Goal: Task Accomplishment & Management: Use online tool/utility

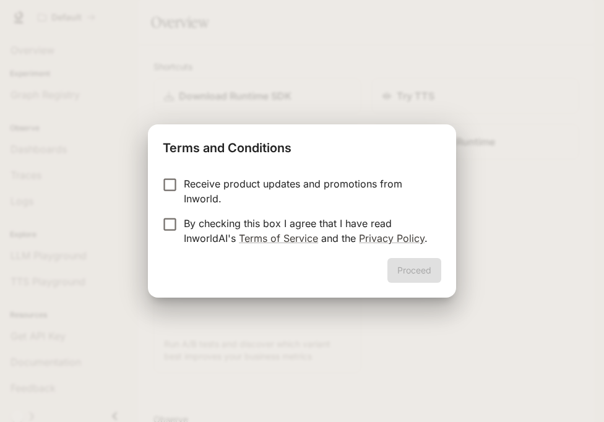
click at [324, 222] on p "By checking this box I agree that I have read InworldAI's Terms of Service and …" at bounding box center [308, 231] width 248 height 30
click at [399, 263] on button "Proceed" at bounding box center [414, 270] width 54 height 25
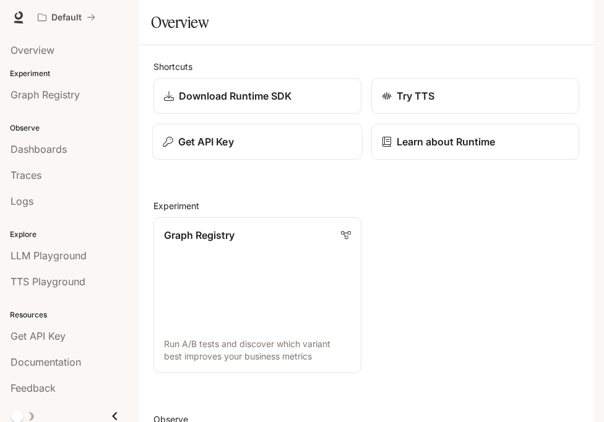
click at [251, 149] on div "Get API Key" at bounding box center [257, 141] width 189 height 15
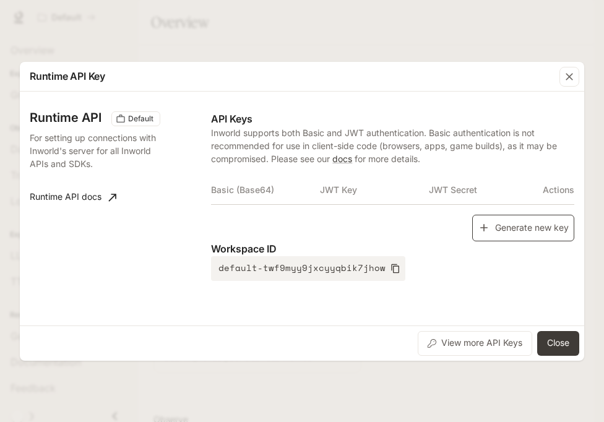
click at [522, 220] on button "Generate new key" at bounding box center [523, 228] width 102 height 27
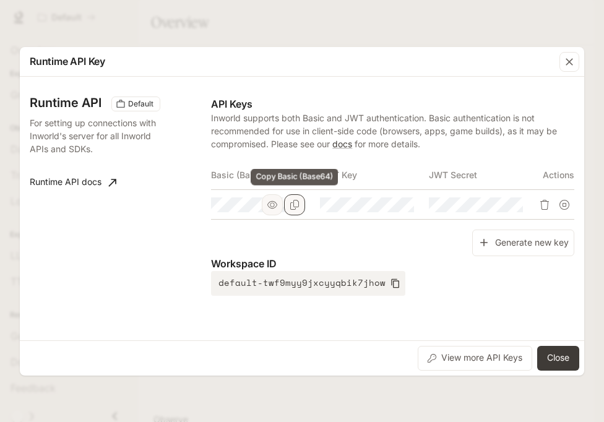
click at [304, 200] on button "Copy Basic (Base64)" at bounding box center [294, 204] width 21 height 21
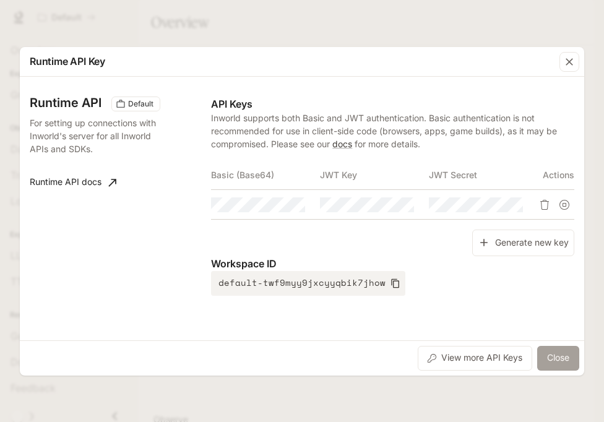
click at [566, 364] on button "Close" at bounding box center [558, 358] width 42 height 25
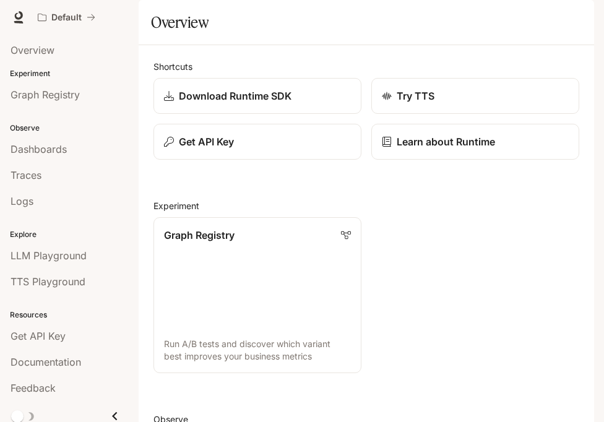
click at [578, 13] on icon "button" at bounding box center [577, 17] width 10 height 10
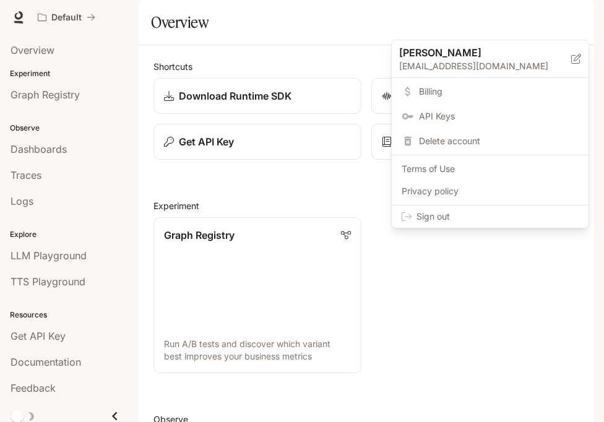
click at [519, 222] on span "Sign out" at bounding box center [497, 216] width 162 height 12
